Goal: Register for event/course

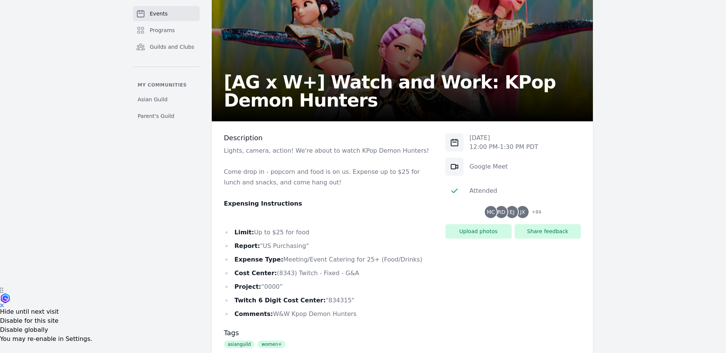
scroll to position [130, 0]
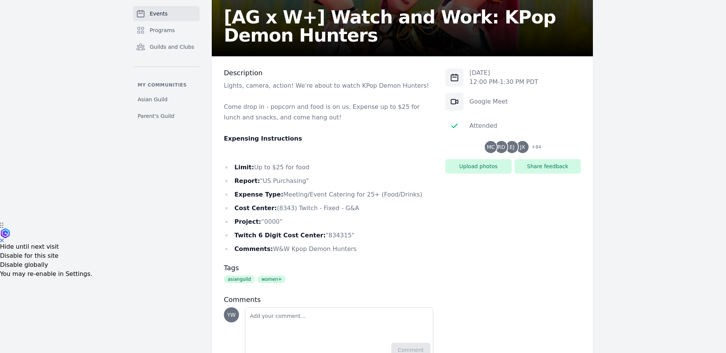
click at [537, 144] on span "+ 84" at bounding box center [534, 148] width 14 height 11
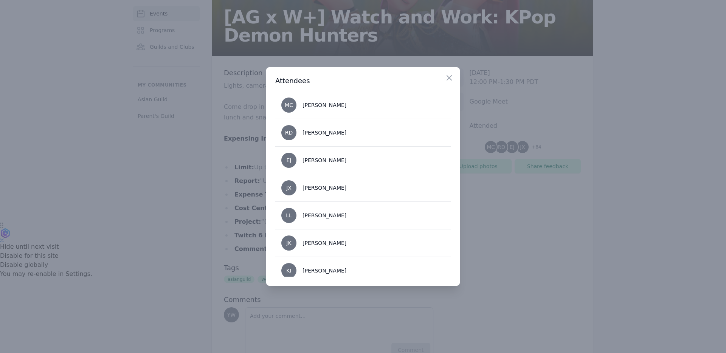
click at [520, 81] on div at bounding box center [363, 176] width 726 height 353
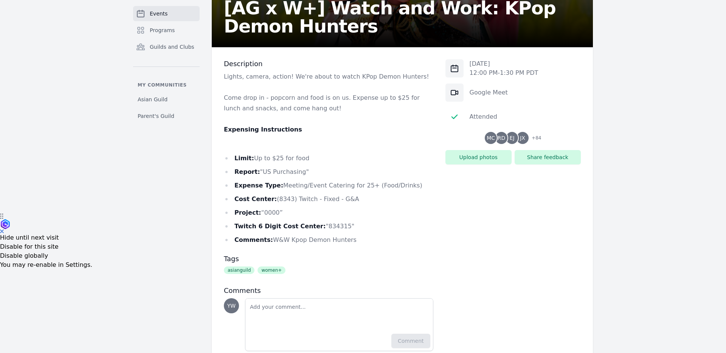
scroll to position [163, 0]
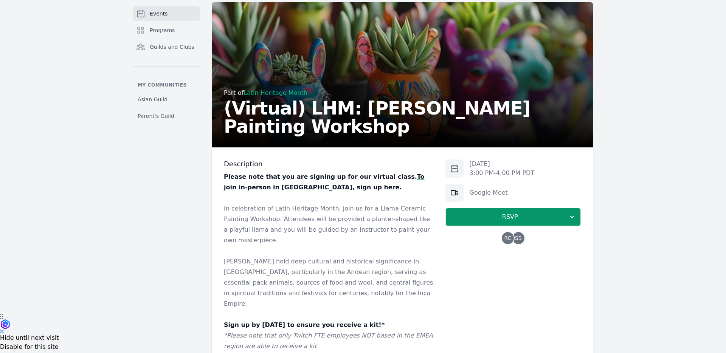
scroll to position [58, 0]
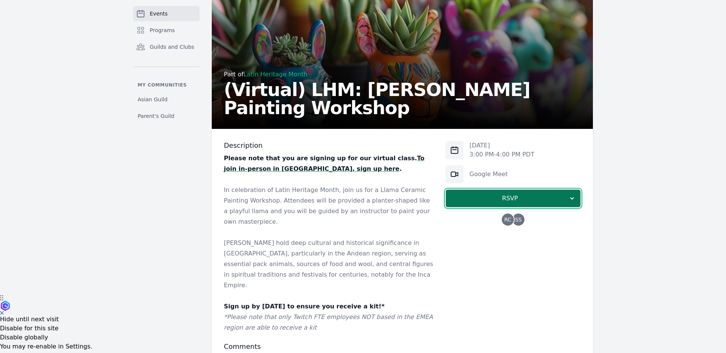
click at [461, 194] on span "RSVP" at bounding box center [510, 198] width 116 height 9
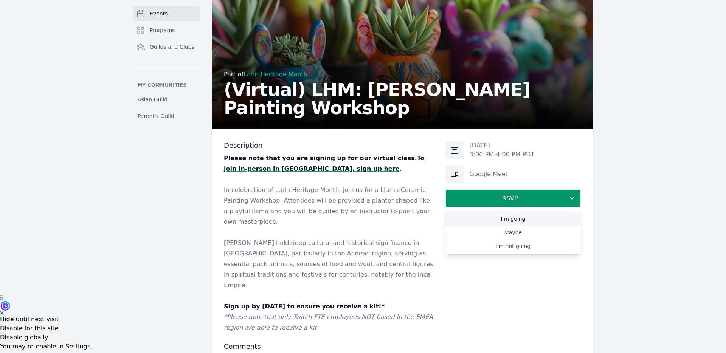
click at [485, 219] on link "I'm going" at bounding box center [513, 219] width 135 height 14
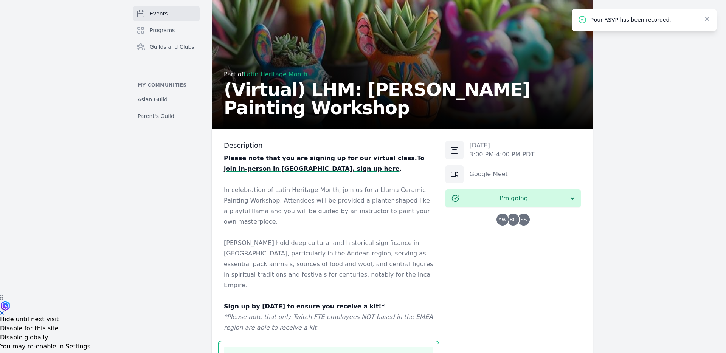
scroll to position [379, 0]
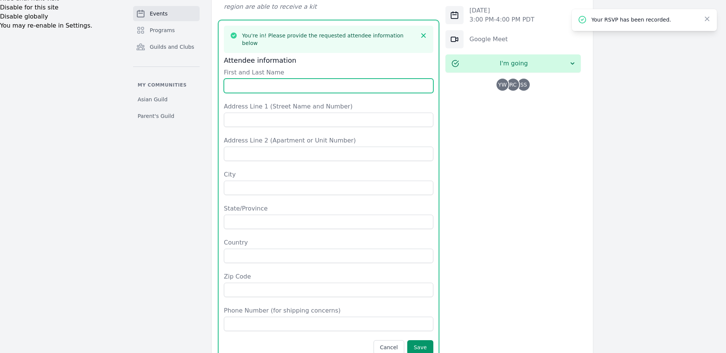
click at [277, 79] on input "First and Last Name" at bounding box center [329, 86] width 210 height 14
type input "[PERSON_NAME]"
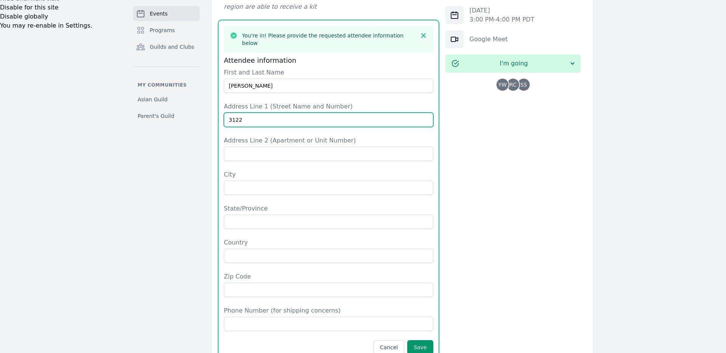
type input "[STREET_ADDRESS]"
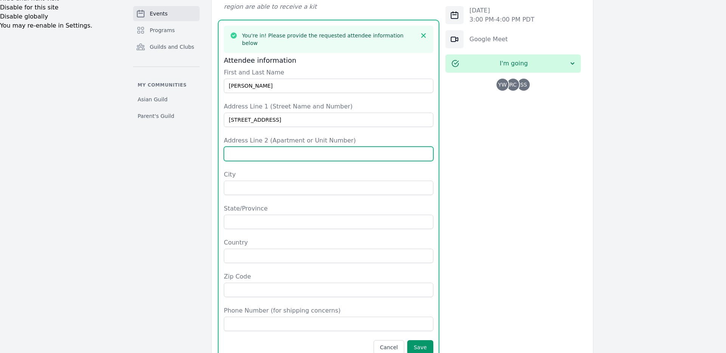
type input "NA"
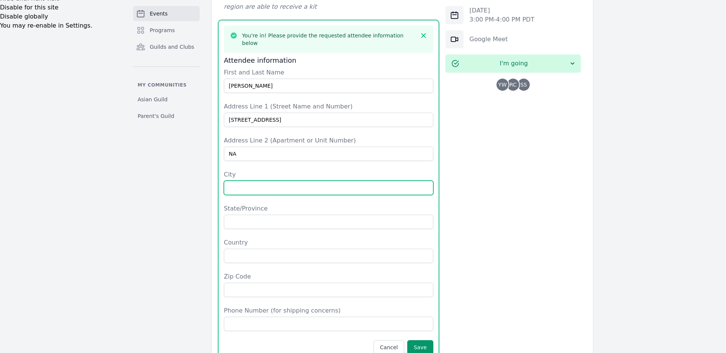
type input "[GEOGRAPHIC_DATA][PERSON_NAME]"
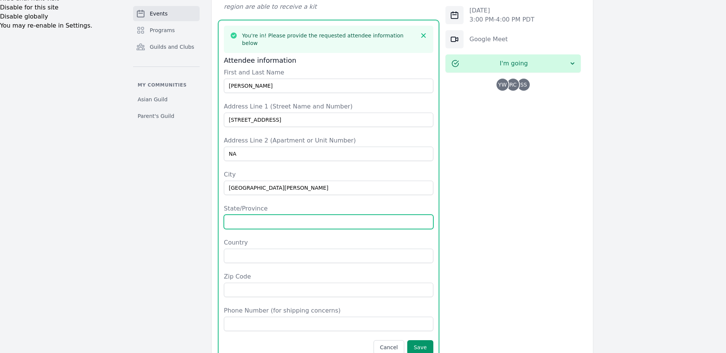
type input "CA"
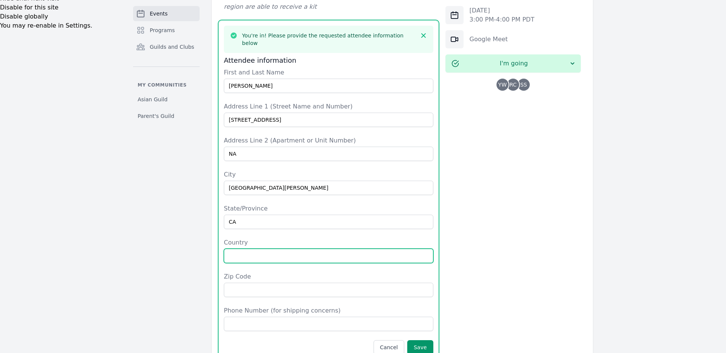
type input "[GEOGRAPHIC_DATA]"
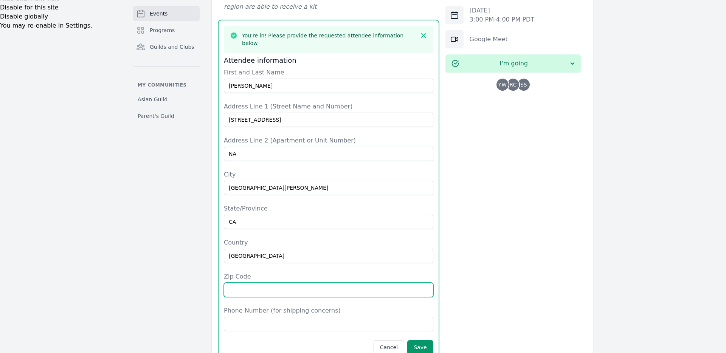
type input "95132"
type input "3522135286"
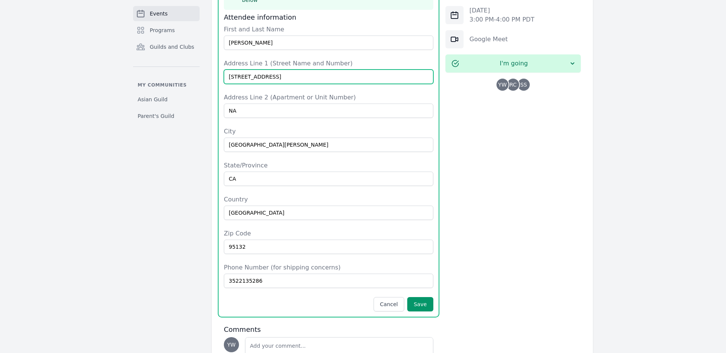
scroll to position [458, 0]
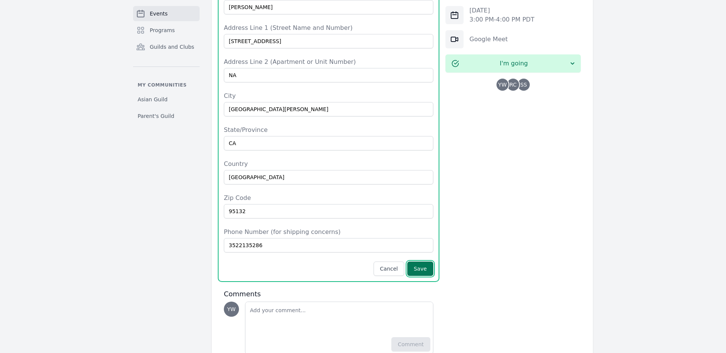
click at [418, 262] on button "Save" at bounding box center [420, 269] width 26 height 14
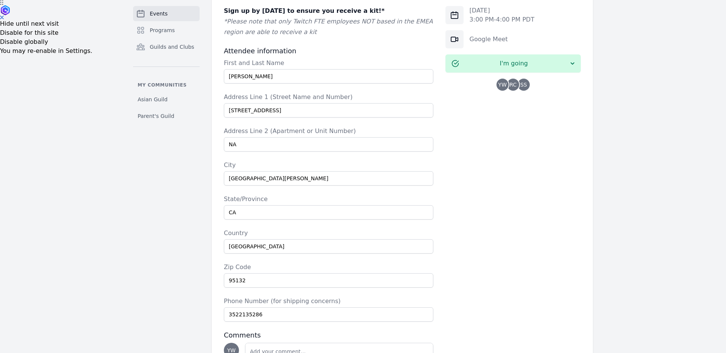
scroll to position [356, 0]
